Goal: Information Seeking & Learning: Learn about a topic

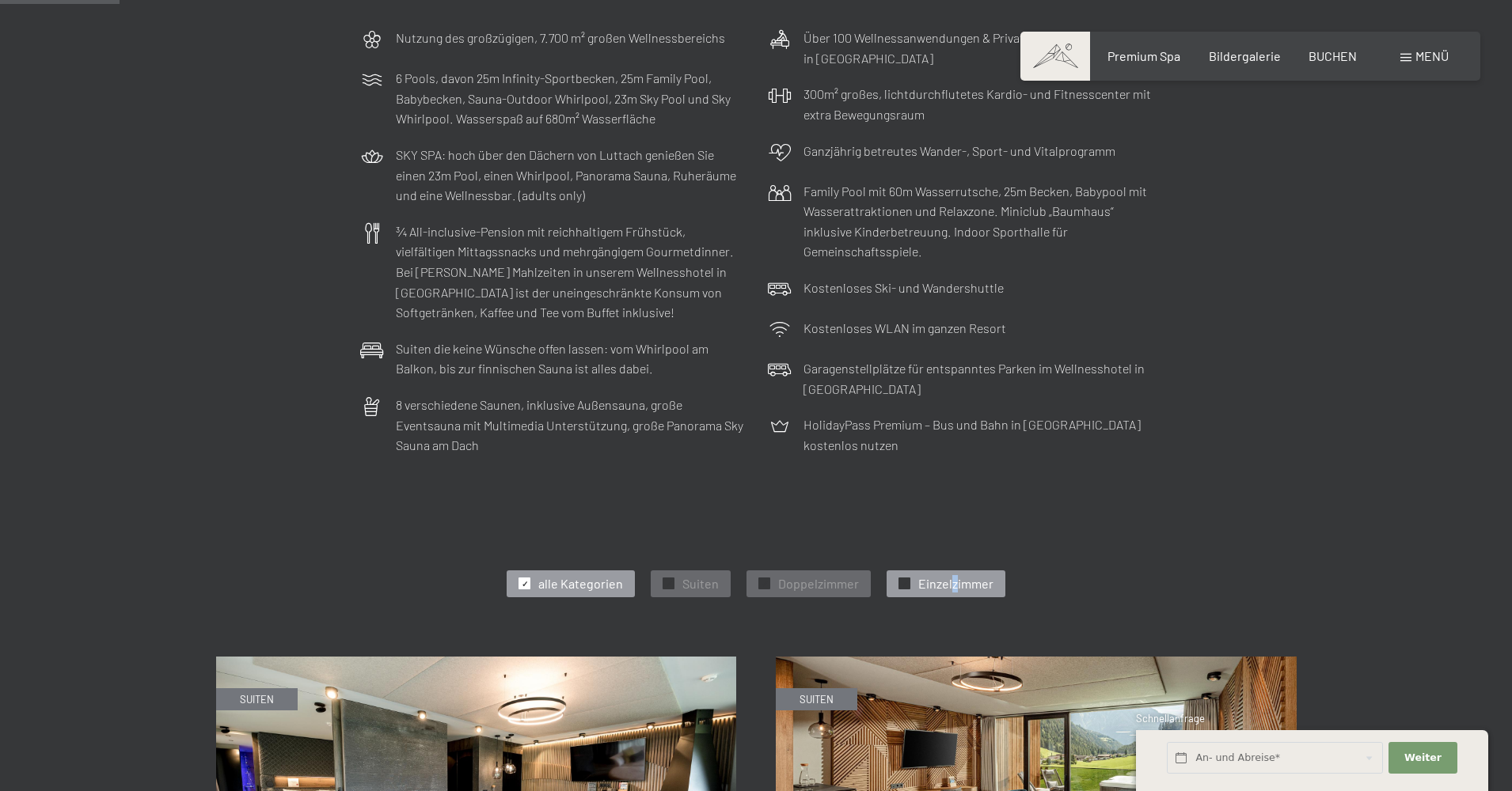
click at [952, 584] on span "Einzelzimmer" at bounding box center [956, 583] width 75 height 17
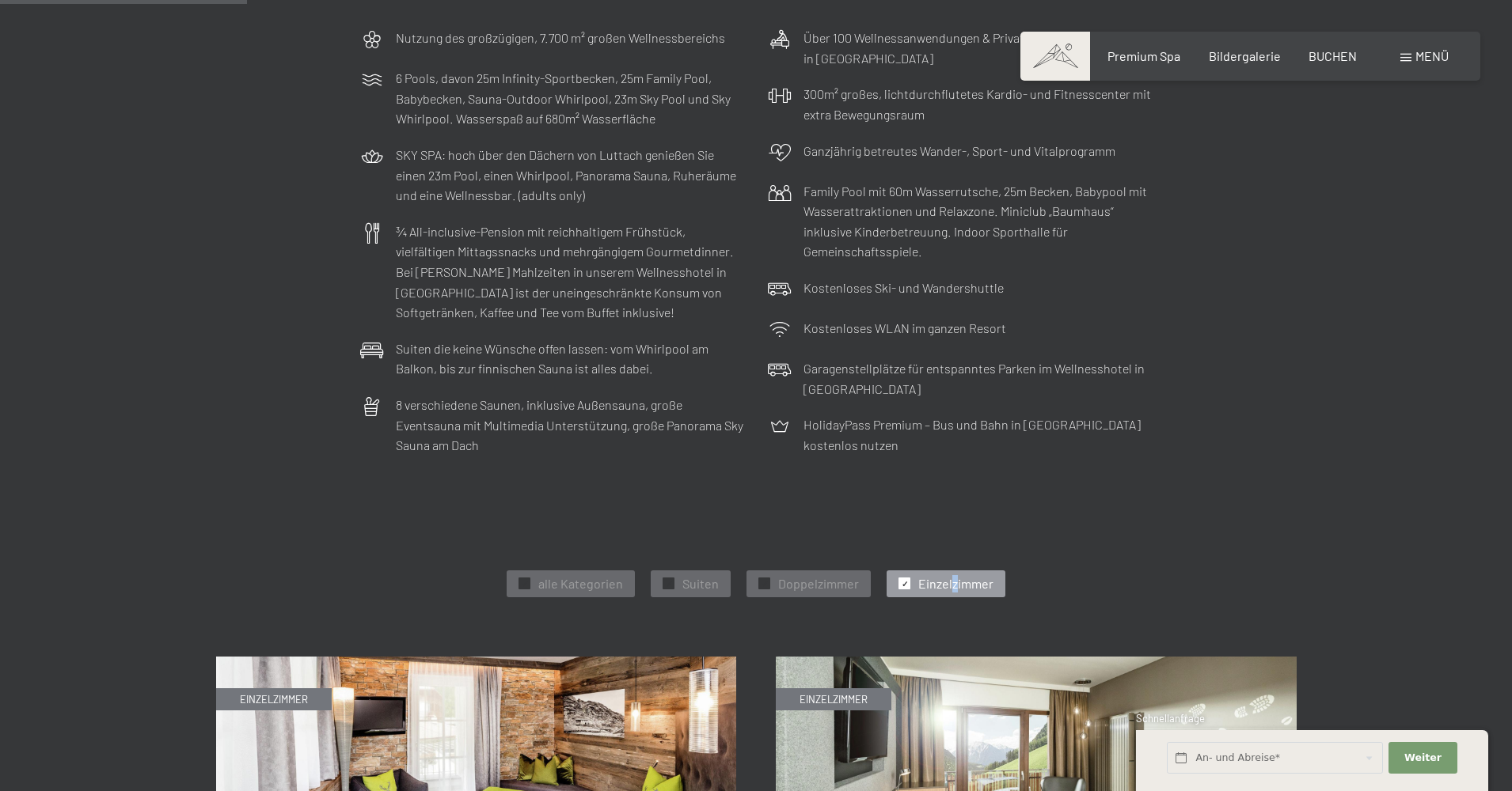
scroll to position [949, 0]
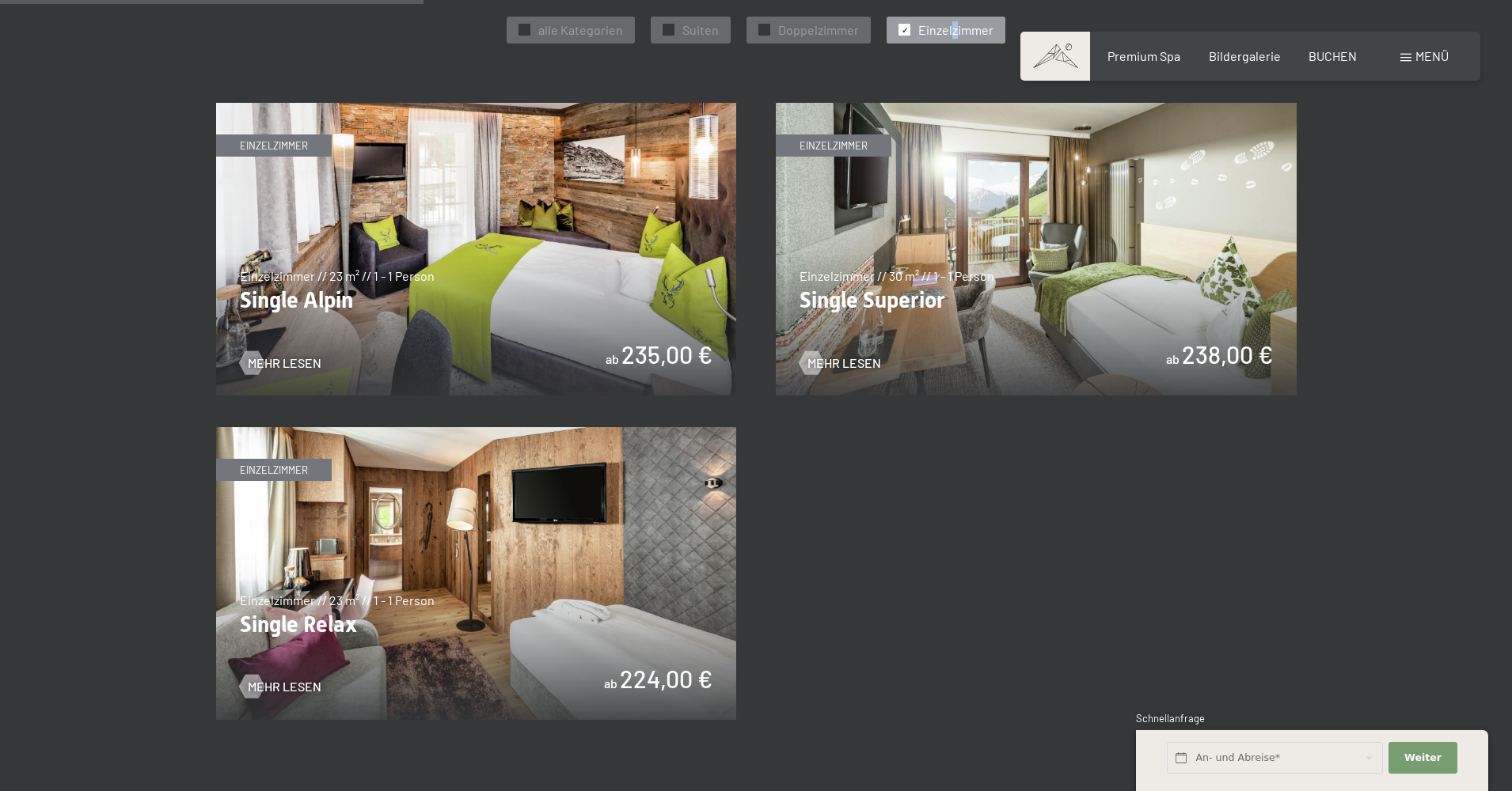
click at [1030, 278] on img at bounding box center [1036, 249] width 521 height 293
click at [595, 557] on img at bounding box center [477, 573] width 521 height 293
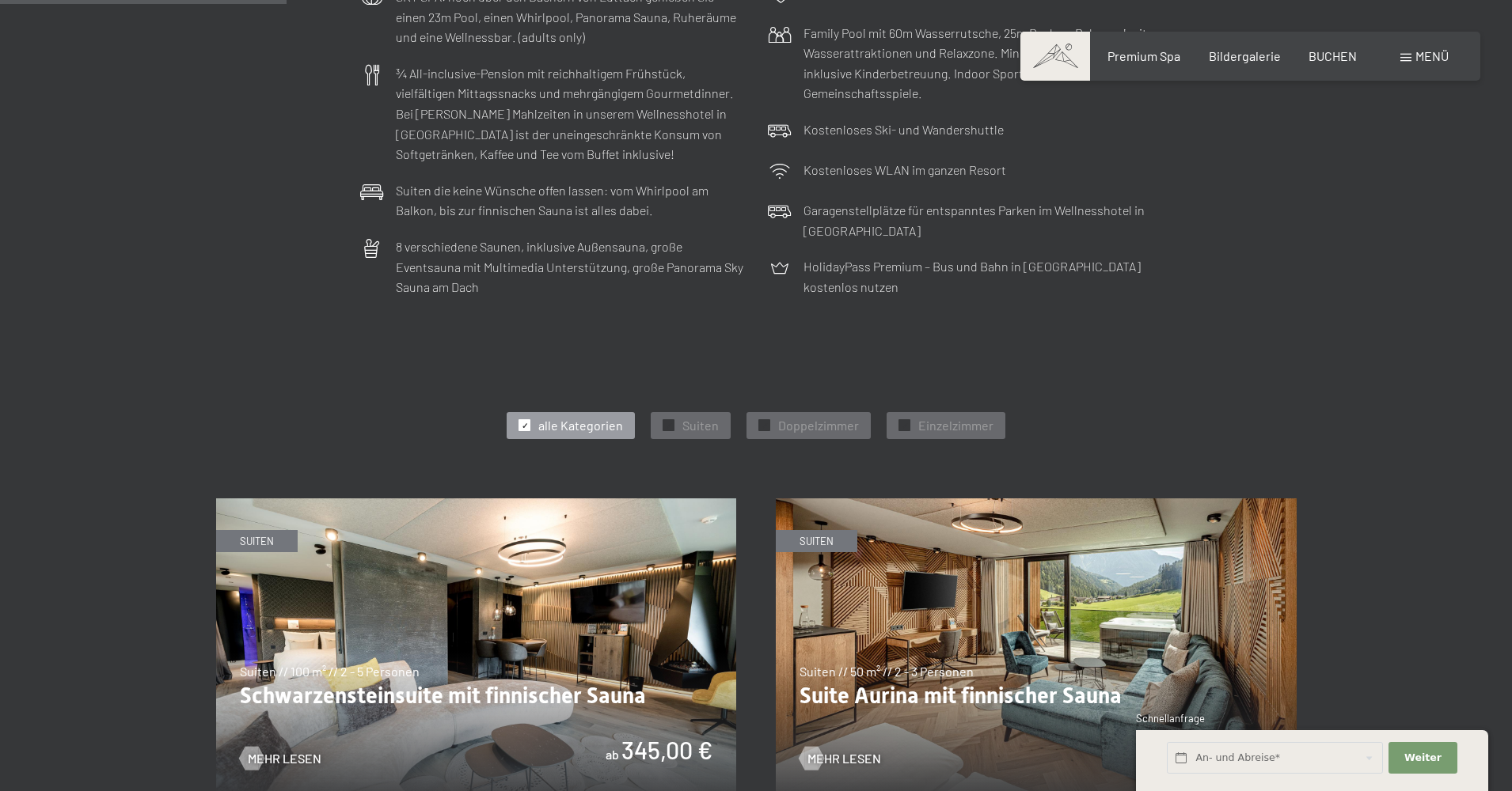
scroll to position [949, 0]
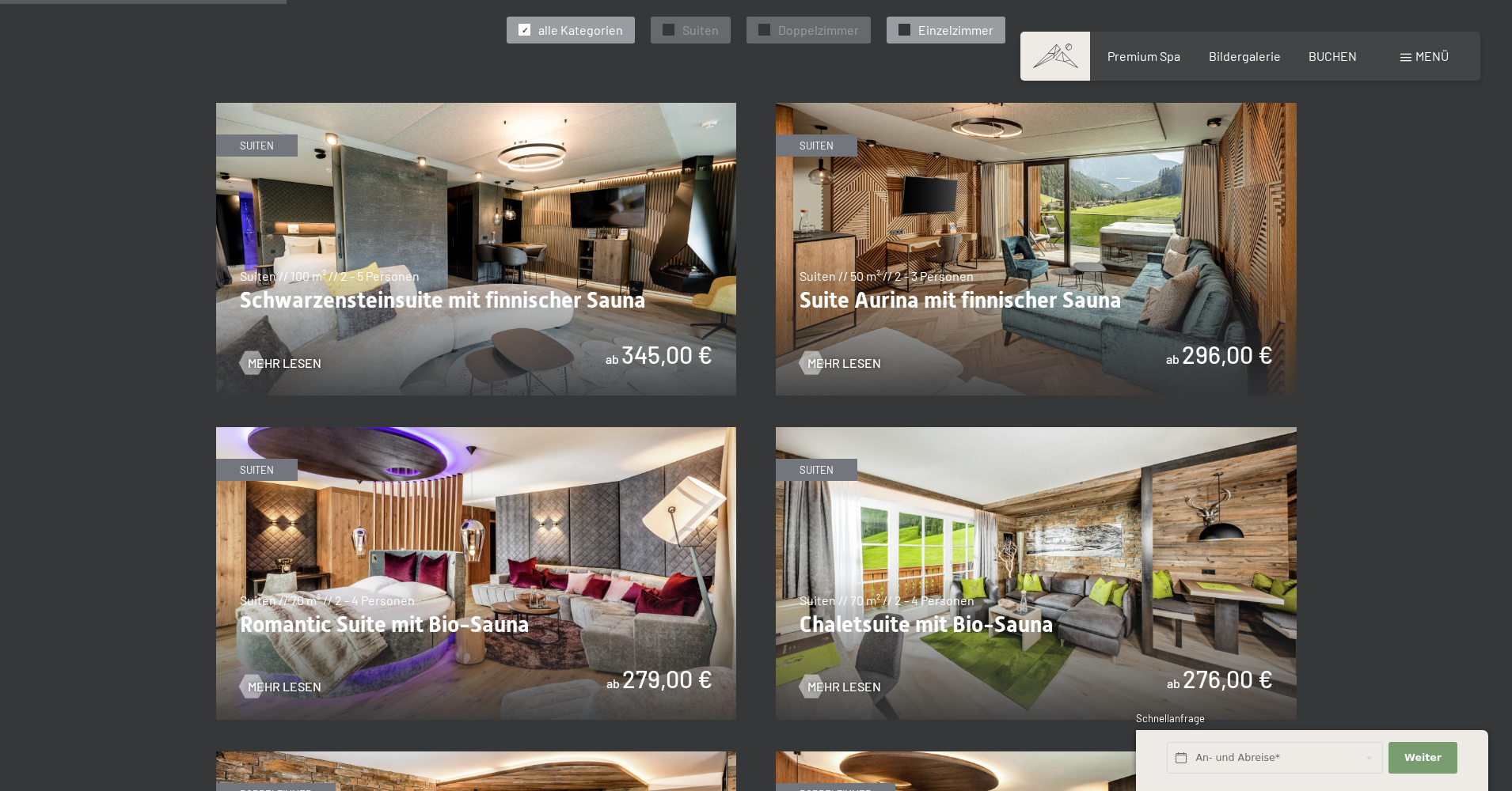
click at [932, 40] on div "✓ Einzelzimmer" at bounding box center [946, 30] width 119 height 27
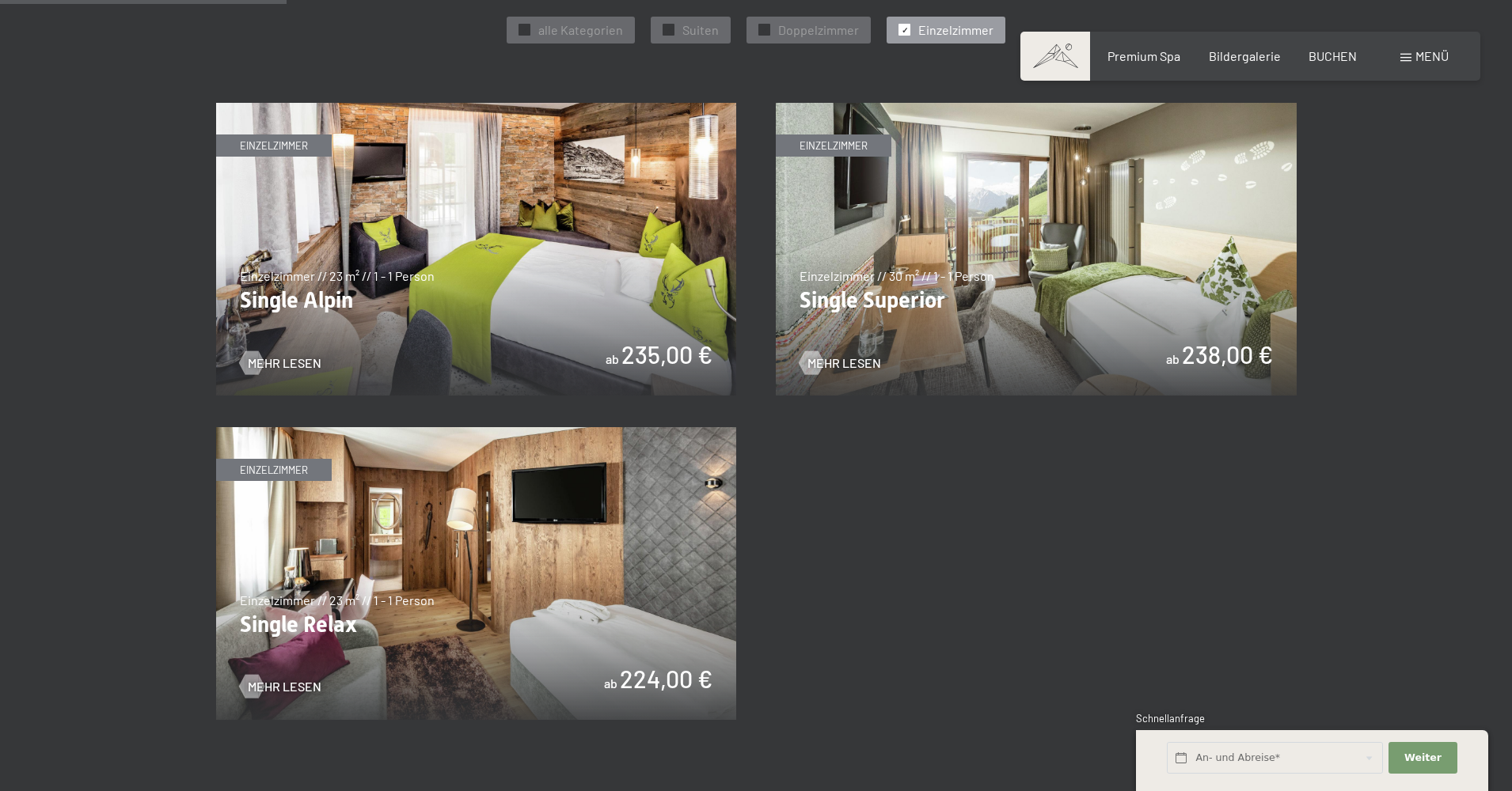
click at [576, 271] on img at bounding box center [477, 249] width 521 height 293
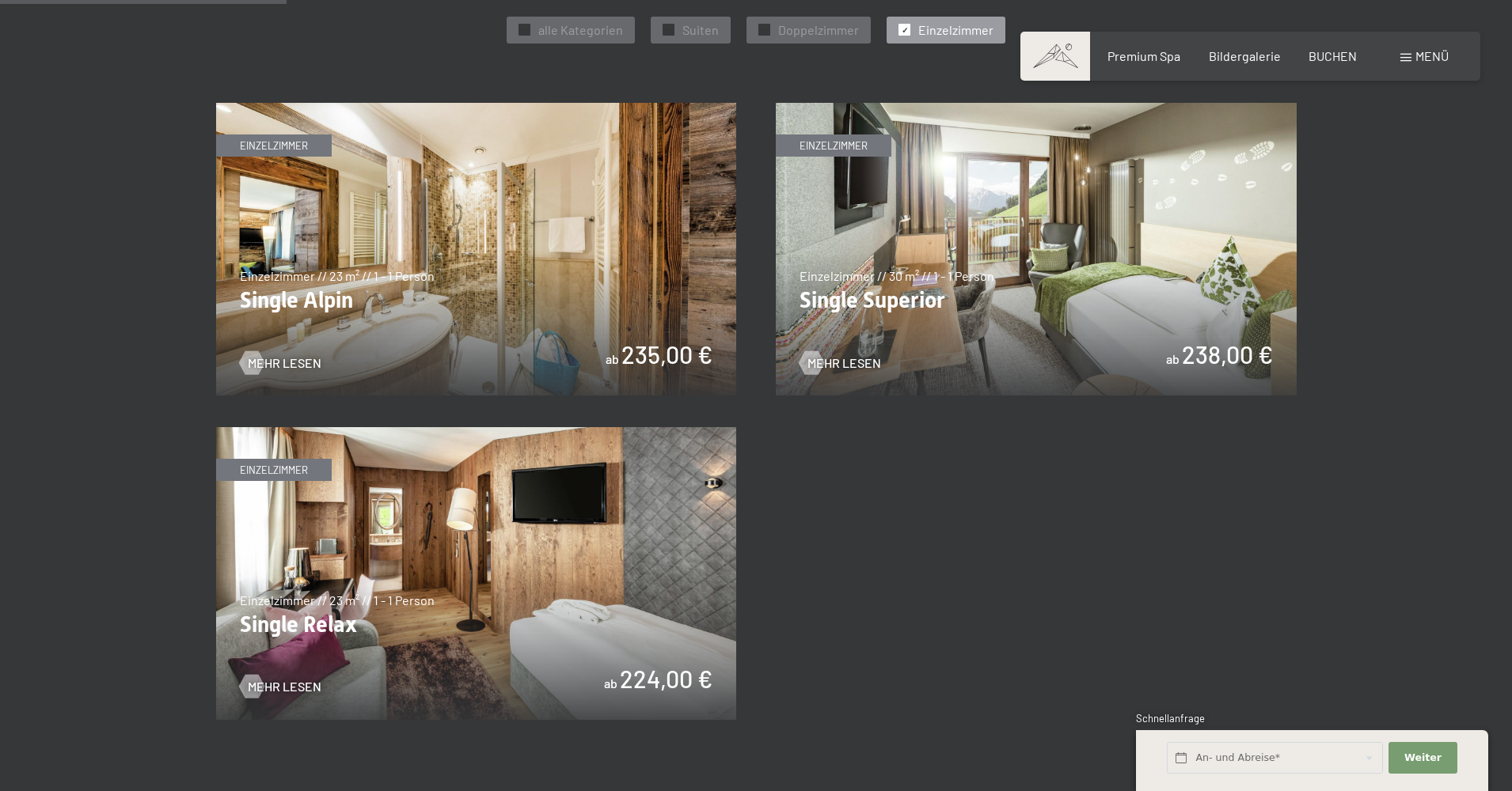
click at [587, 281] on img at bounding box center [477, 249] width 521 height 293
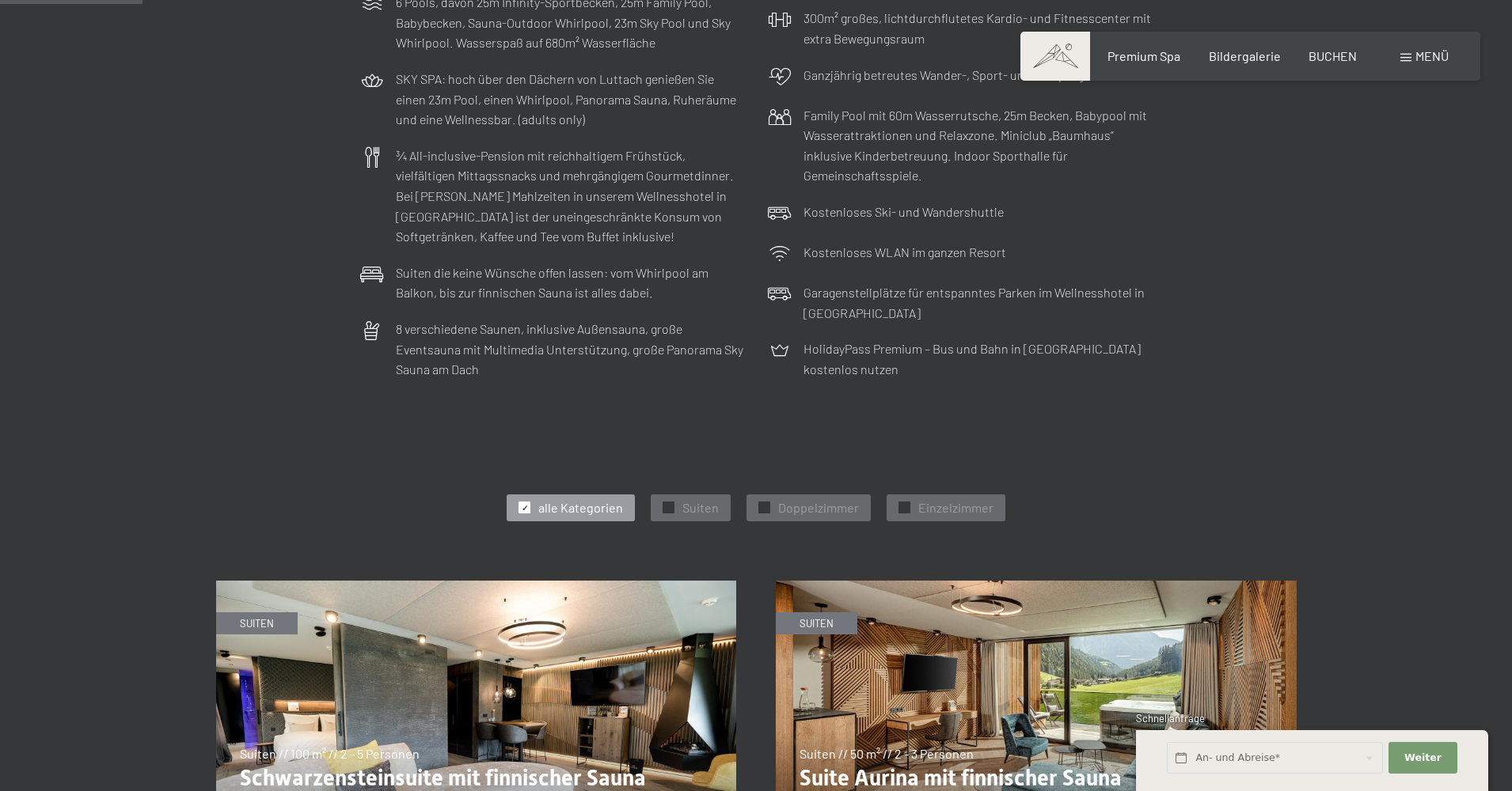
scroll to position [475, 0]
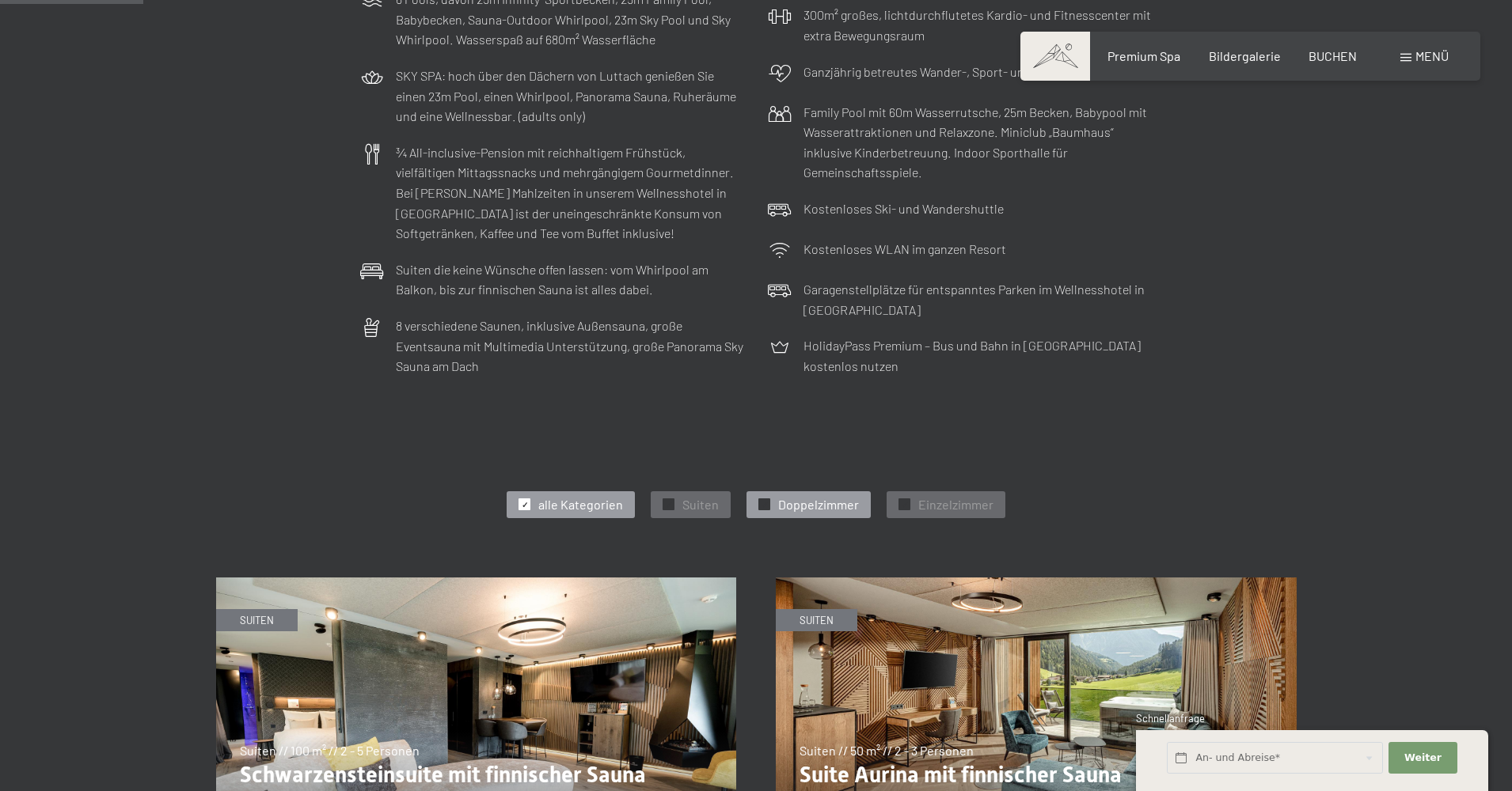
click at [810, 506] on span "Doppelzimmer" at bounding box center [819, 504] width 81 height 17
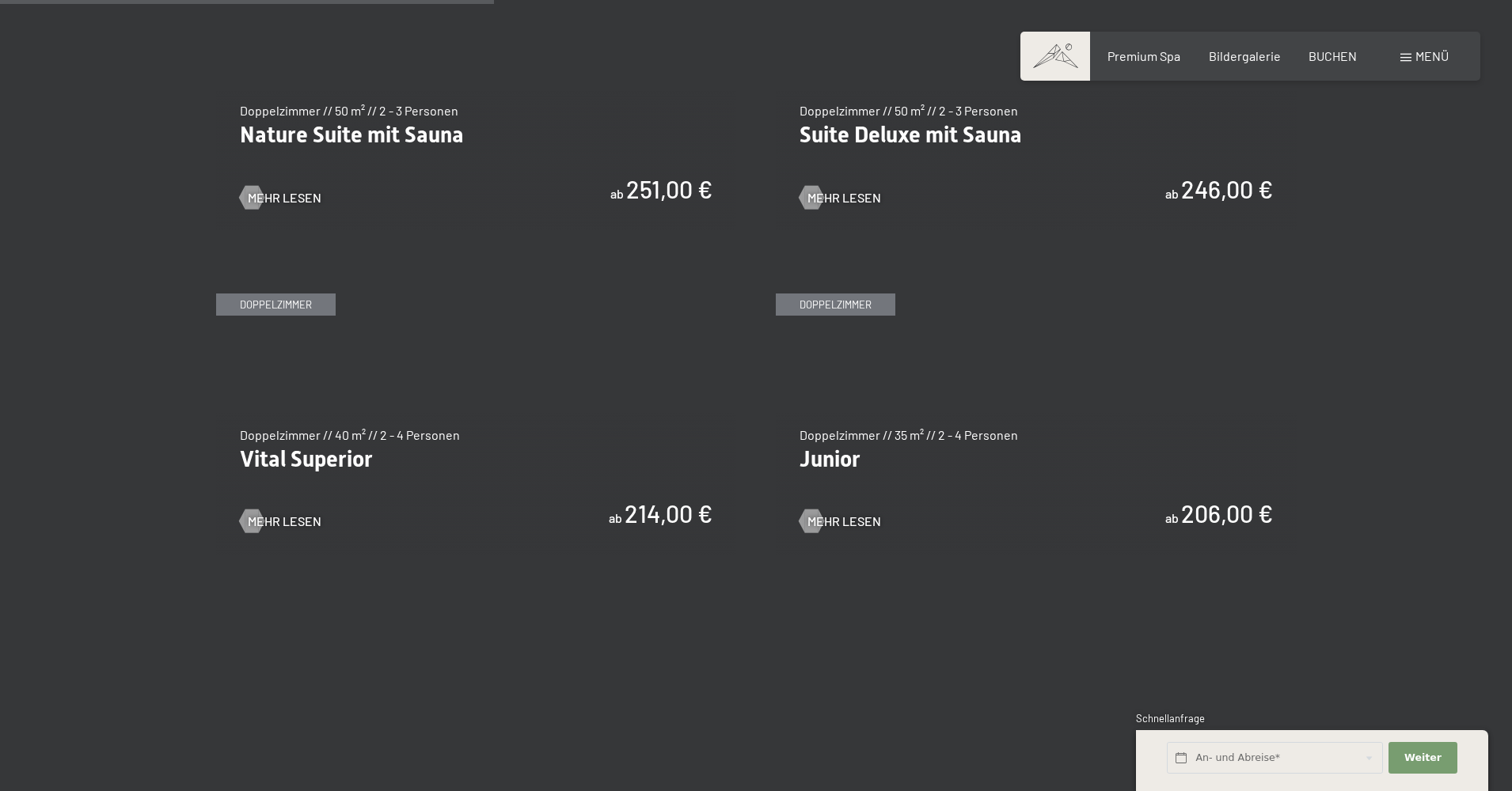
scroll to position [1107, 0]
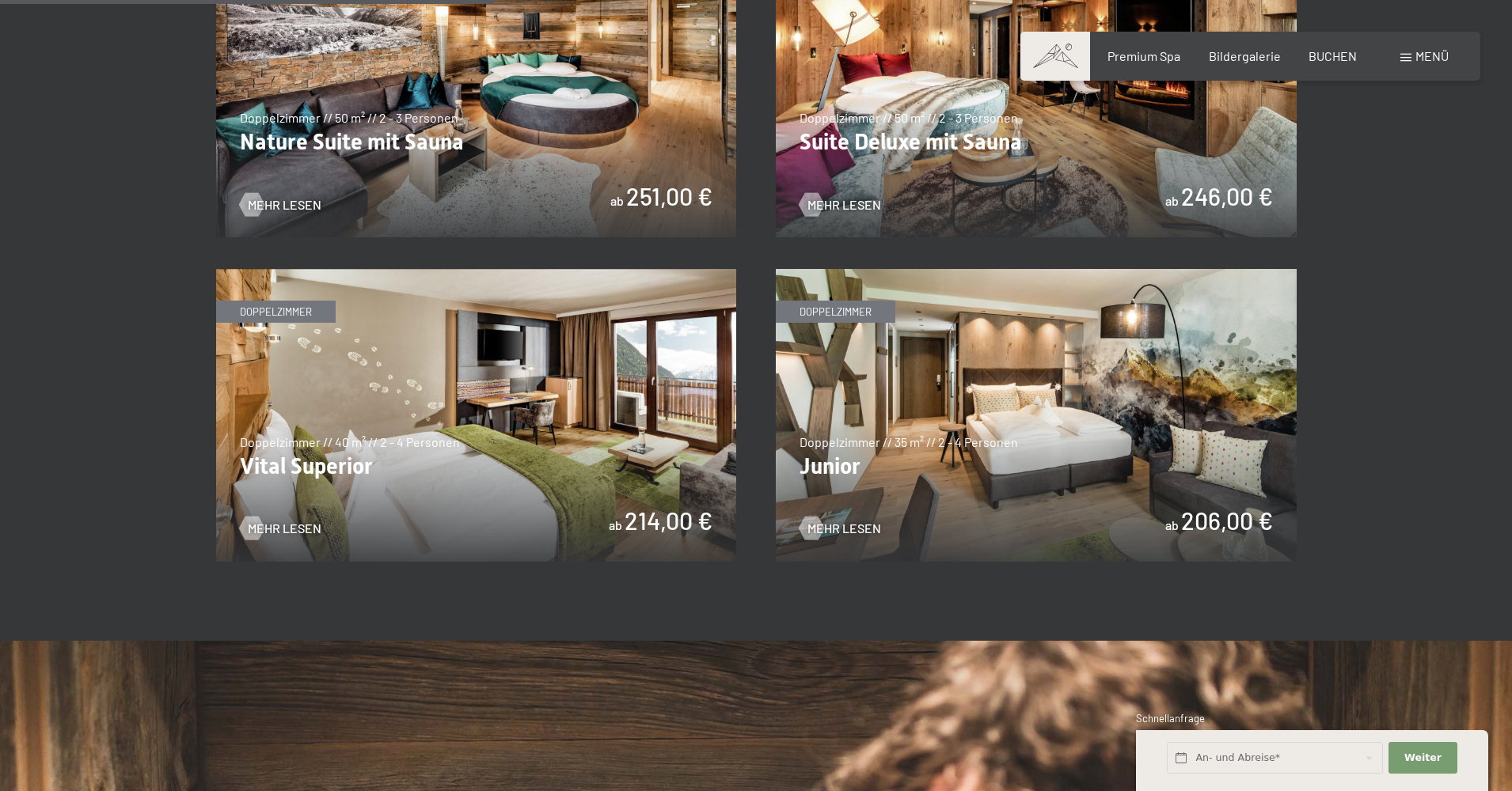
click at [922, 406] on img at bounding box center [1036, 415] width 521 height 293
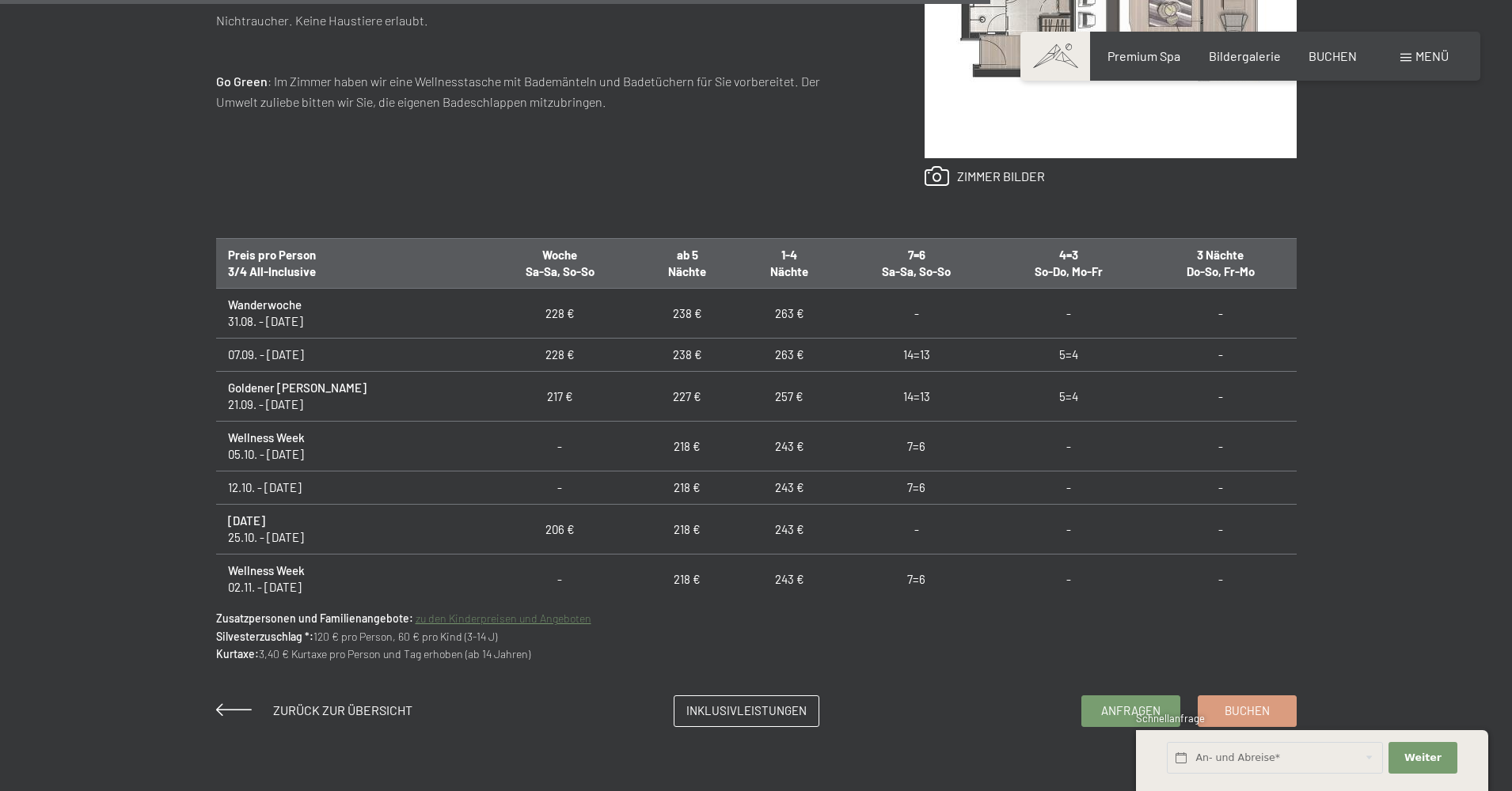
scroll to position [1346, 0]
